Goal: Use online tool/utility: Use online tool/utility

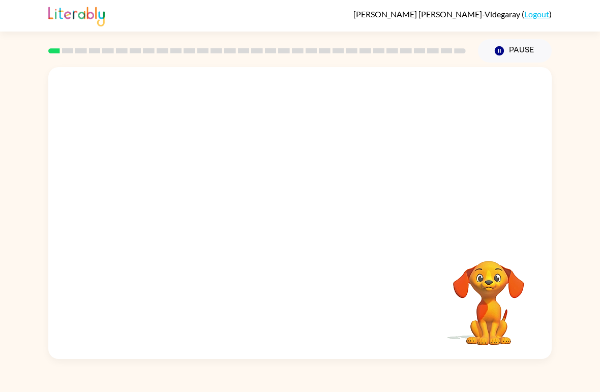
click at [331, 194] on video "Your browser must support playing .mp4 files to use Literably. Please try using…" at bounding box center [300, 153] width 504 height 172
click at [325, 190] on video "Your browser must support playing .mp4 files to use Literably. Please try using…" at bounding box center [300, 153] width 504 height 172
click at [190, 200] on video "Your browser must support playing .mp4 files to use Literably. Please try using…" at bounding box center [300, 153] width 504 height 172
click at [191, 200] on video "Your browser must support playing .mp4 files to use Literably. Please try using…" at bounding box center [300, 153] width 504 height 172
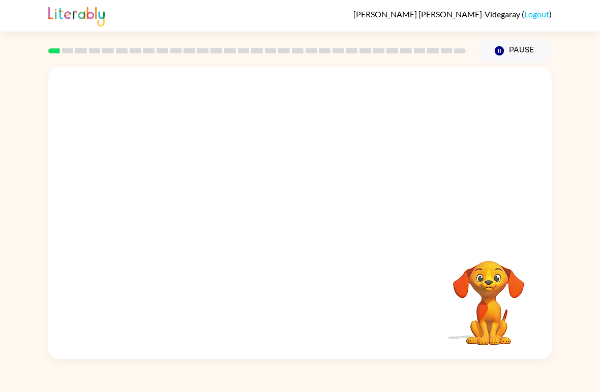
click at [190, 199] on video "Your browser must support playing .mp4 files to use Literably. Please try using…" at bounding box center [300, 153] width 504 height 172
click at [219, 194] on video "Your browser must support playing .mp4 files to use Literably. Please try using…" at bounding box center [300, 153] width 504 height 172
click at [187, 186] on video "Your browser must support playing .mp4 files to use Literably. Please try using…" at bounding box center [300, 153] width 504 height 172
click at [432, 94] on video "Your browser must support playing .mp4 files to use Literably. Please try using…" at bounding box center [300, 153] width 504 height 172
click at [435, 97] on video "Your browser must support playing .mp4 files to use Literably. Please try using…" at bounding box center [300, 153] width 504 height 172
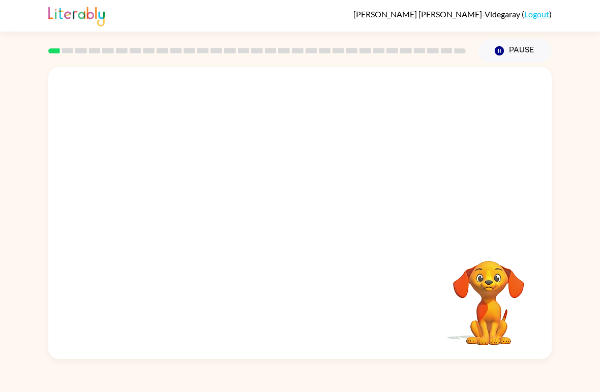
click at [435, 97] on video "Your browser must support playing .mp4 files to use Literably. Please try using…" at bounding box center [300, 153] width 504 height 172
click at [432, 97] on video "Your browser must support playing .mp4 files to use Literably. Please try using…" at bounding box center [300, 153] width 504 height 172
click at [432, 96] on video "Your browser must support playing .mp4 files to use Literably. Please try using…" at bounding box center [300, 153] width 504 height 172
click at [436, 94] on video "Your browser must support playing .mp4 files to use Literably. Please try using…" at bounding box center [300, 153] width 504 height 172
click at [442, 98] on video "Your browser must support playing .mp4 files to use Literably. Please try using…" at bounding box center [300, 153] width 504 height 172
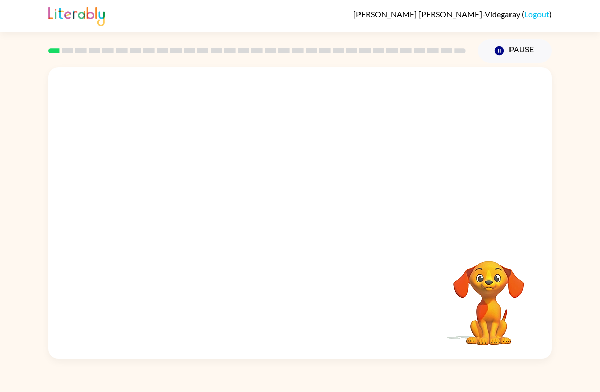
click at [467, 124] on video "Your browser must support playing .mp4 files to use Literably. Please try using…" at bounding box center [300, 153] width 504 height 172
click at [420, 146] on div at bounding box center [300, 213] width 504 height 292
click at [436, 168] on div at bounding box center [300, 213] width 504 height 292
click at [301, 209] on button "button" at bounding box center [300, 218] width 65 height 37
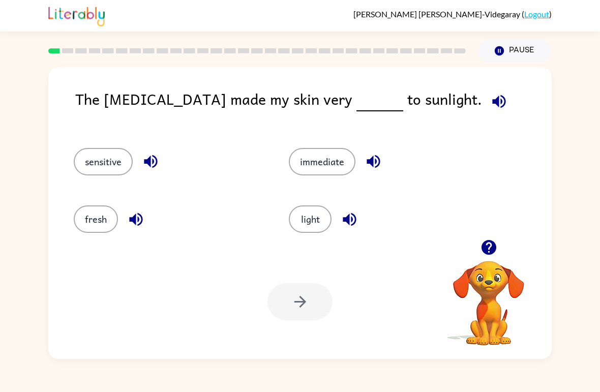
click at [314, 217] on button "light" at bounding box center [310, 219] width 43 height 27
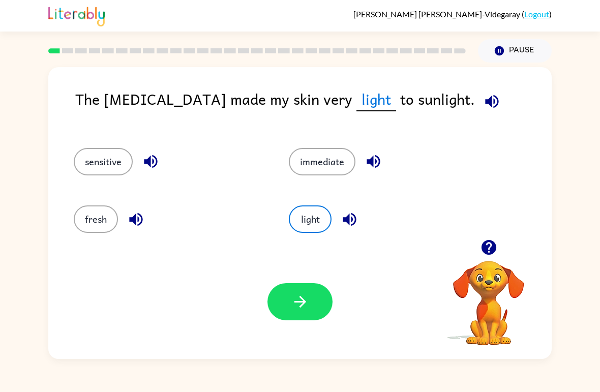
click at [317, 292] on button "button" at bounding box center [300, 301] width 65 height 37
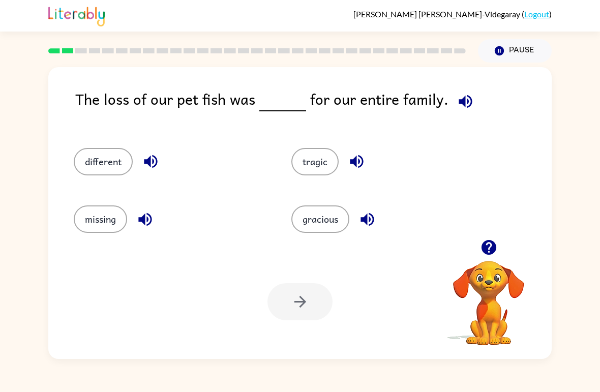
click at [103, 223] on button "missing" at bounding box center [100, 219] width 53 height 27
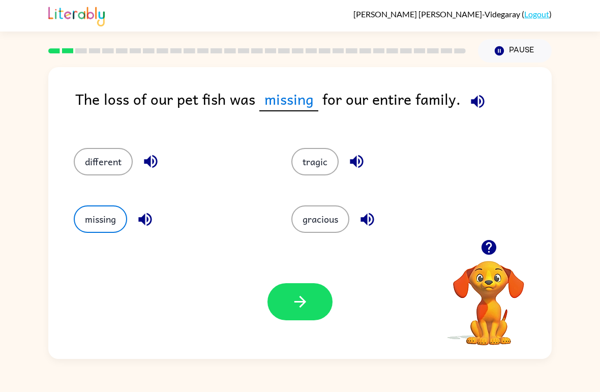
click at [301, 288] on button "button" at bounding box center [300, 301] width 65 height 37
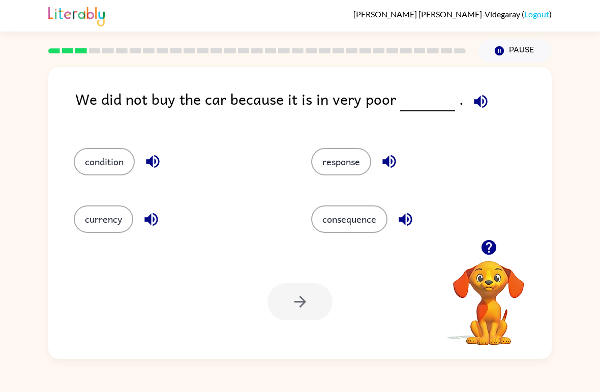
click at [84, 172] on button "condition" at bounding box center [104, 161] width 61 height 27
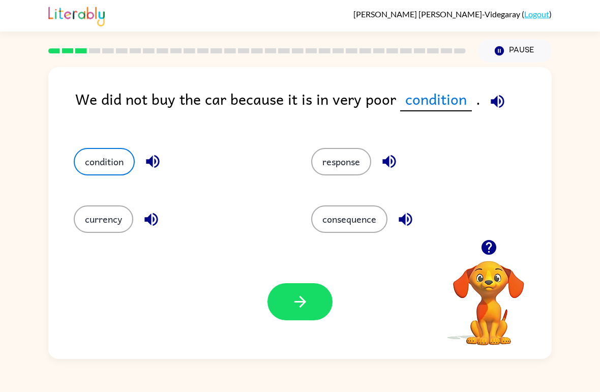
click at [294, 306] on icon "button" at bounding box center [301, 302] width 18 height 18
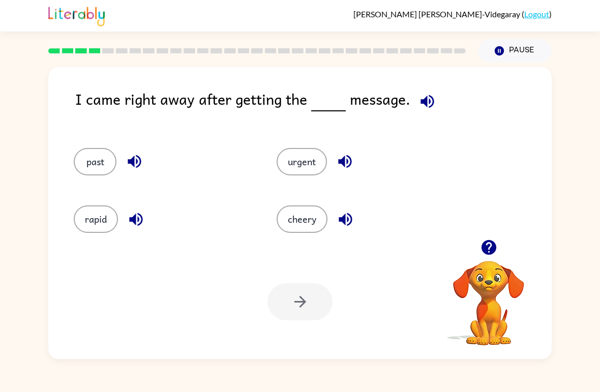
click at [305, 224] on button "cheery" at bounding box center [302, 219] width 51 height 27
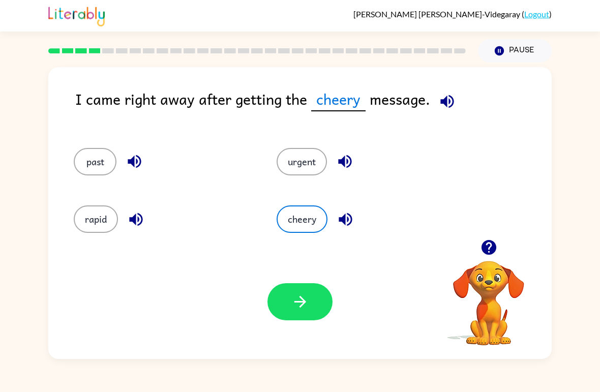
click at [311, 173] on button "urgent" at bounding box center [302, 161] width 50 height 27
click at [294, 221] on button "cheery" at bounding box center [302, 219] width 51 height 27
click at [318, 295] on button "button" at bounding box center [300, 301] width 65 height 37
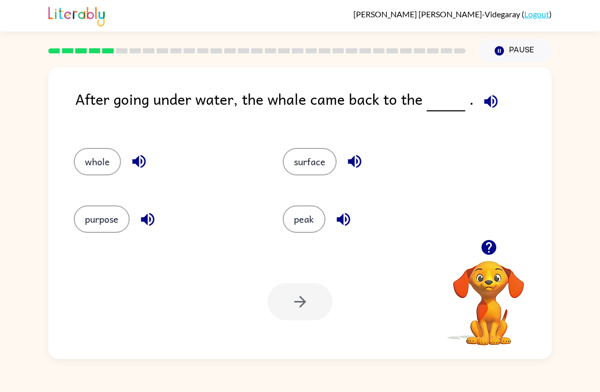
click at [313, 154] on button "surface" at bounding box center [310, 161] width 54 height 27
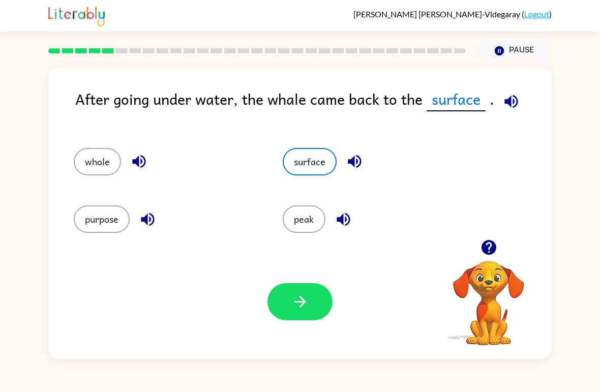
click at [311, 297] on button "button" at bounding box center [300, 301] width 65 height 37
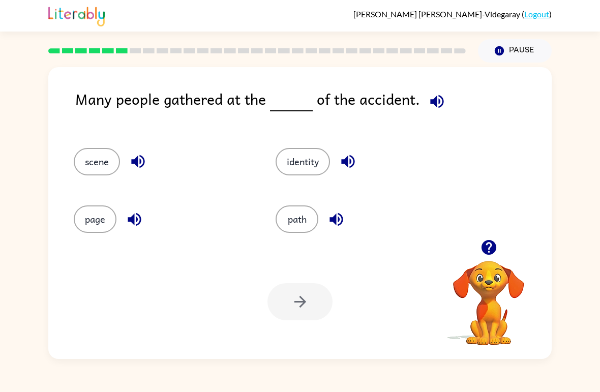
click at [313, 226] on button "path" at bounding box center [297, 219] width 43 height 27
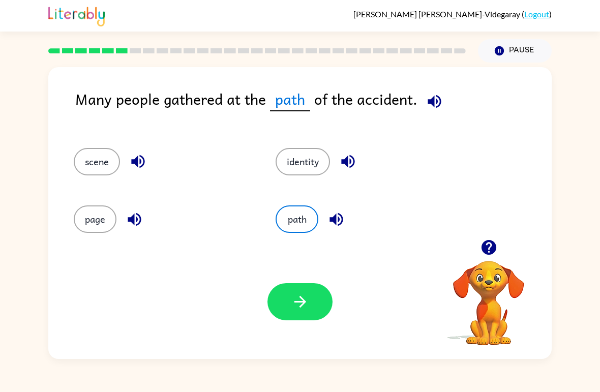
click at [323, 290] on button "button" at bounding box center [300, 301] width 65 height 37
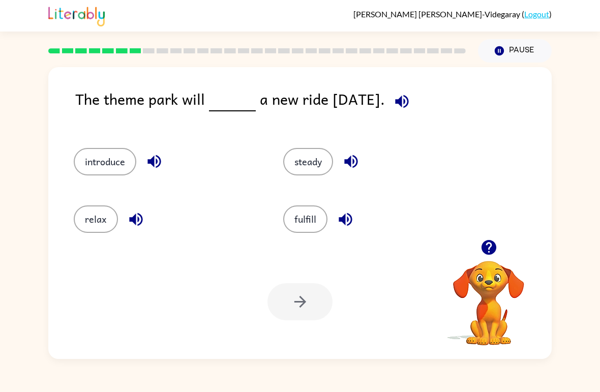
click at [94, 217] on button "relax" at bounding box center [96, 219] width 44 height 27
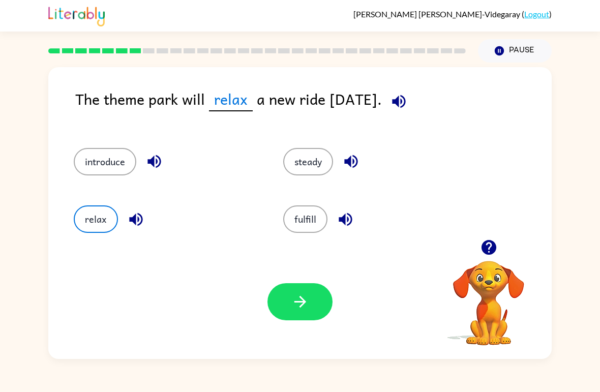
click at [309, 306] on icon "button" at bounding box center [301, 302] width 18 height 18
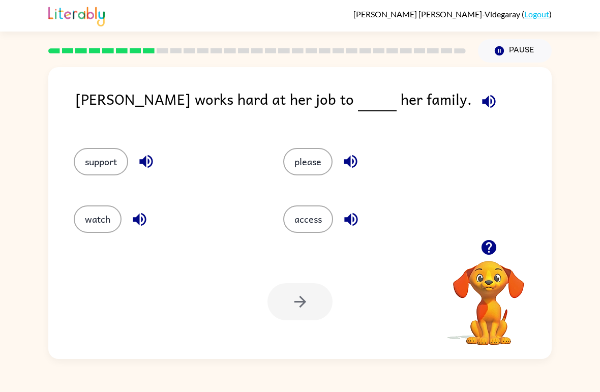
click at [93, 171] on button "support" at bounding box center [101, 161] width 54 height 27
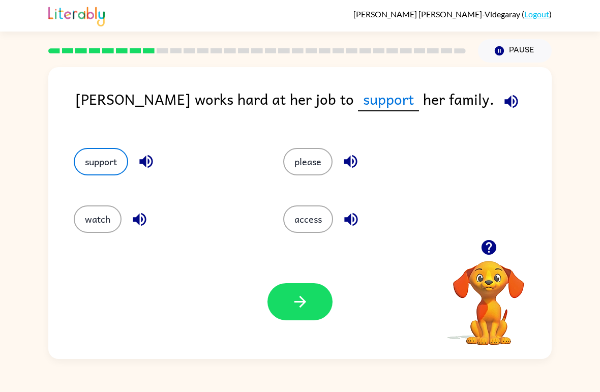
click at [306, 285] on button "button" at bounding box center [300, 301] width 65 height 37
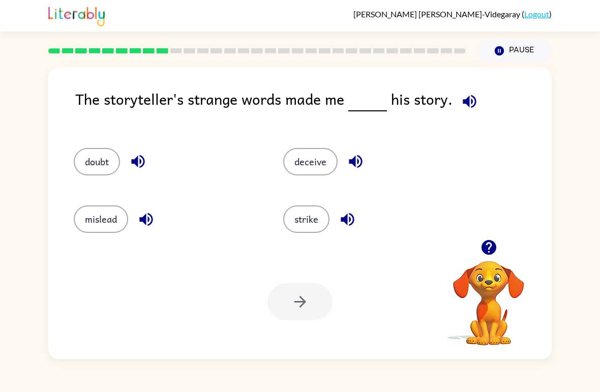
click at [330, 159] on button "deceive" at bounding box center [310, 161] width 54 height 27
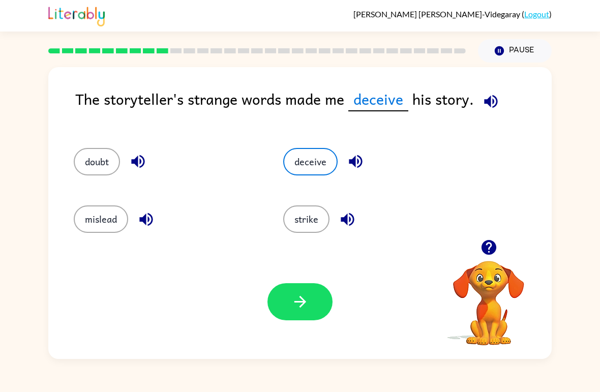
click at [309, 276] on div "Your browser must support playing .mp4 files to use Literably. Please try using…" at bounding box center [300, 302] width 504 height 114
click at [303, 295] on icon "button" at bounding box center [301, 302] width 18 height 18
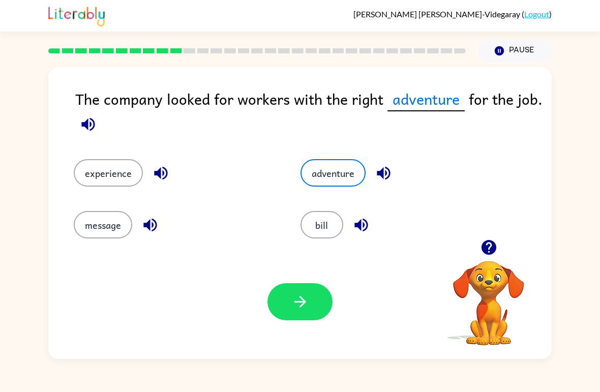
click at [314, 293] on button "button" at bounding box center [300, 301] width 65 height 37
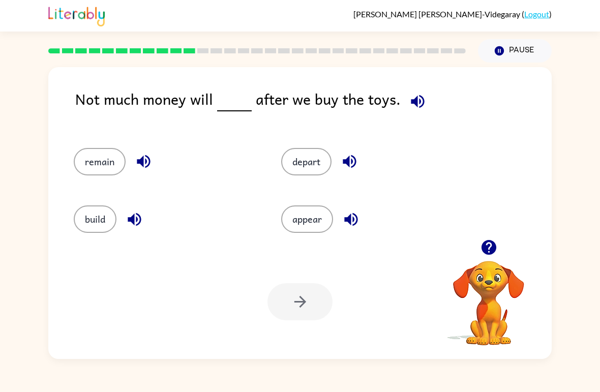
click at [313, 175] on button "depart" at bounding box center [306, 161] width 50 height 27
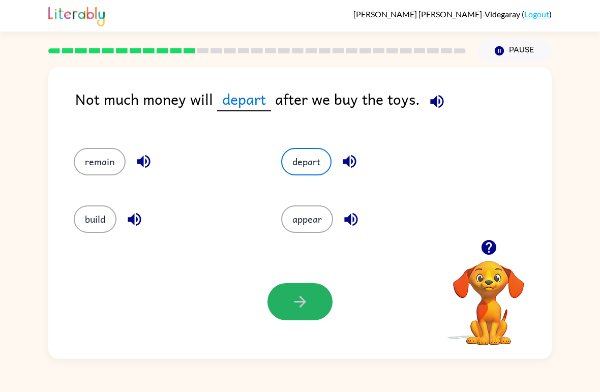
click at [312, 291] on button "button" at bounding box center [300, 301] width 65 height 37
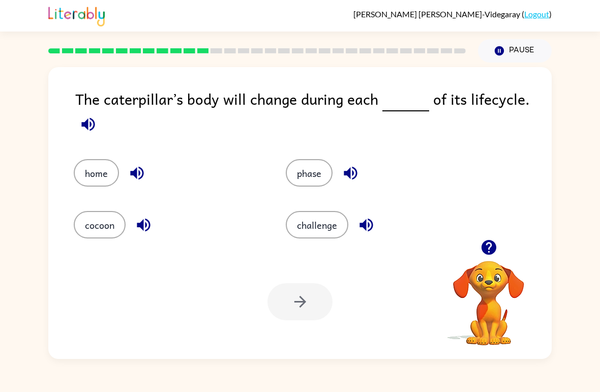
click at [103, 182] on button "home" at bounding box center [96, 172] width 45 height 27
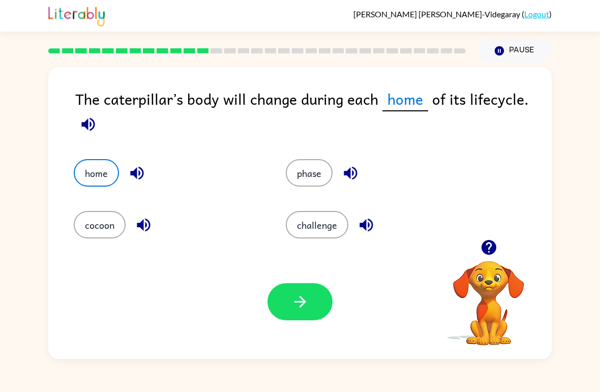
click at [101, 233] on button "cocoon" at bounding box center [100, 224] width 52 height 27
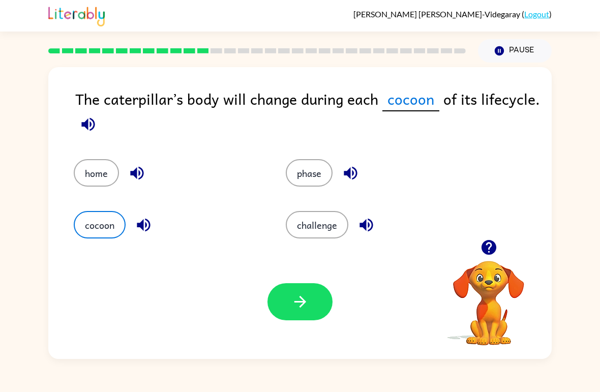
click at [316, 300] on button "button" at bounding box center [300, 301] width 65 height 37
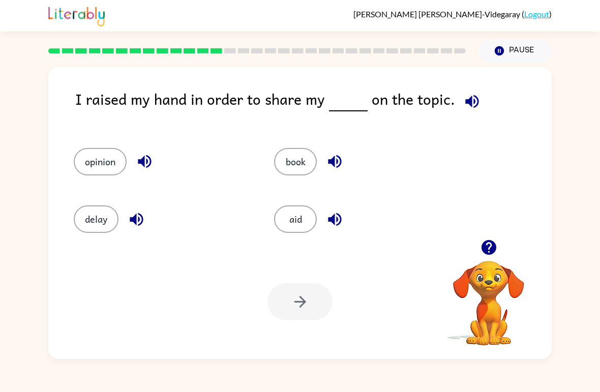
click at [301, 168] on button "book" at bounding box center [295, 161] width 43 height 27
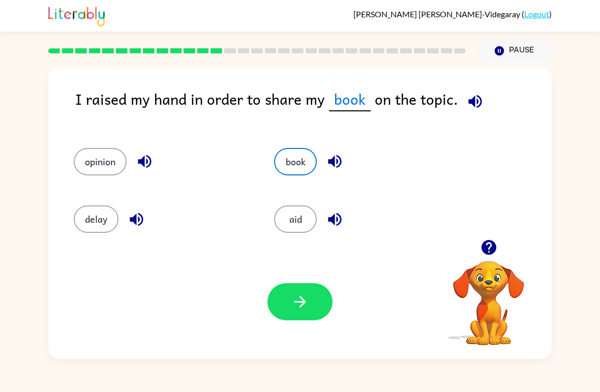
click at [117, 170] on button "opinion" at bounding box center [100, 161] width 53 height 27
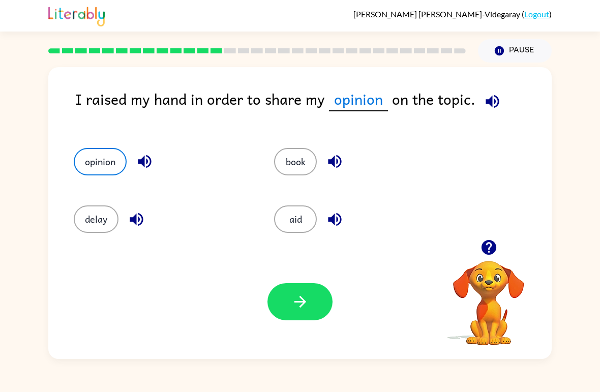
click at [307, 303] on icon "button" at bounding box center [301, 302] width 18 height 18
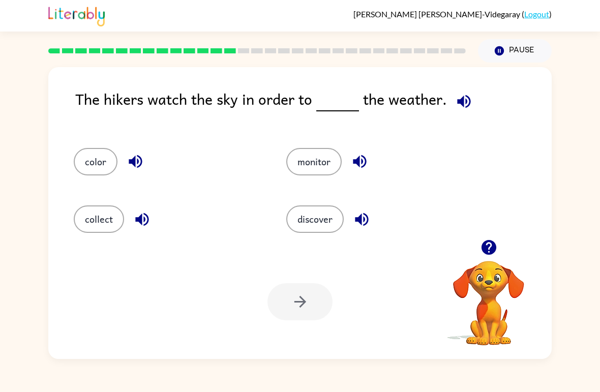
click at [114, 160] on button "color" at bounding box center [96, 161] width 44 height 27
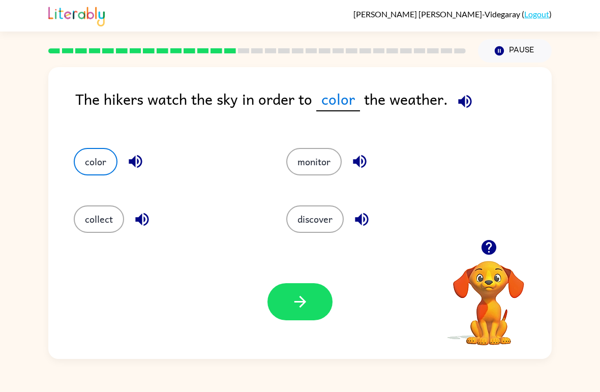
click at [314, 304] on button "button" at bounding box center [300, 301] width 65 height 37
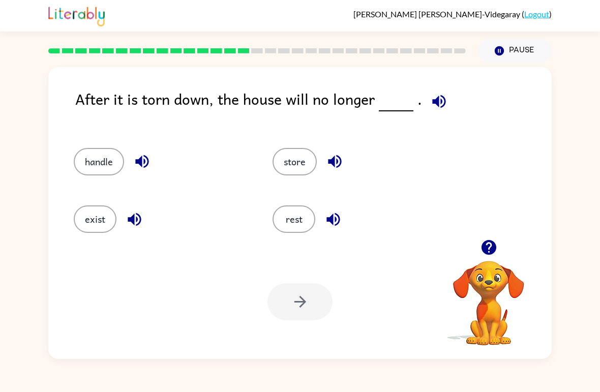
click at [290, 224] on button "rest" at bounding box center [294, 219] width 43 height 27
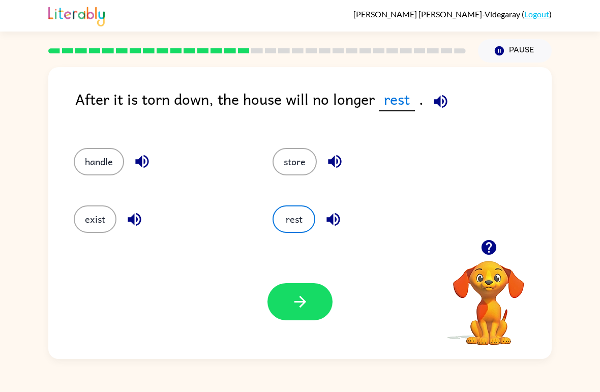
click at [311, 303] on button "button" at bounding box center [300, 301] width 65 height 37
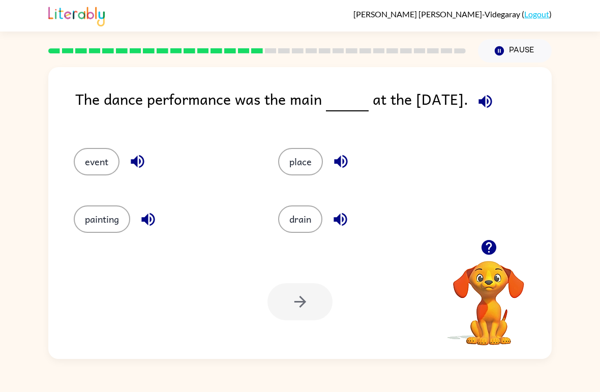
click at [86, 176] on button "event" at bounding box center [97, 161] width 46 height 27
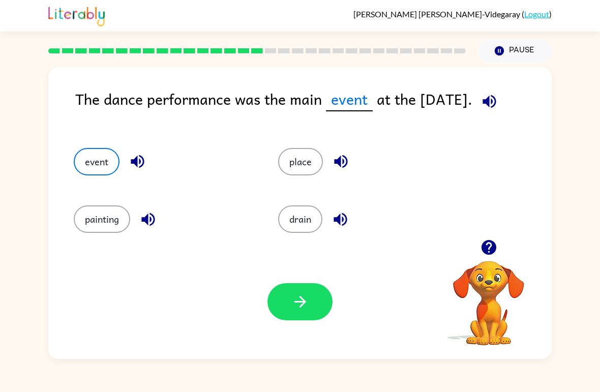
click at [303, 306] on icon "button" at bounding box center [301, 302] width 18 height 18
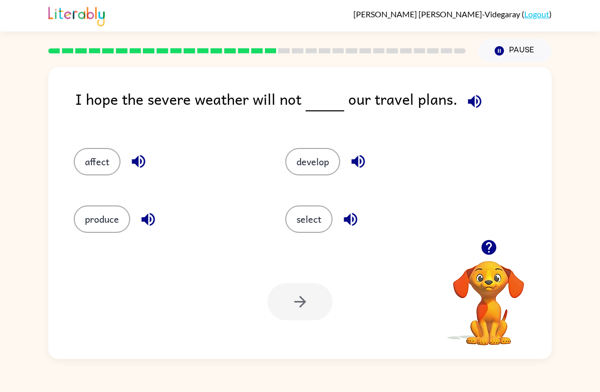
click at [114, 209] on button "produce" at bounding box center [102, 219] width 56 height 27
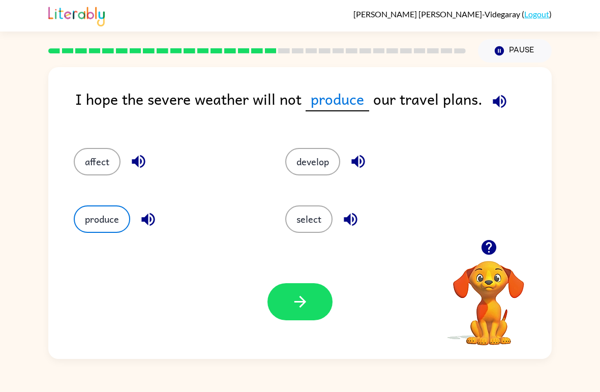
click at [307, 299] on icon "button" at bounding box center [301, 302] width 18 height 18
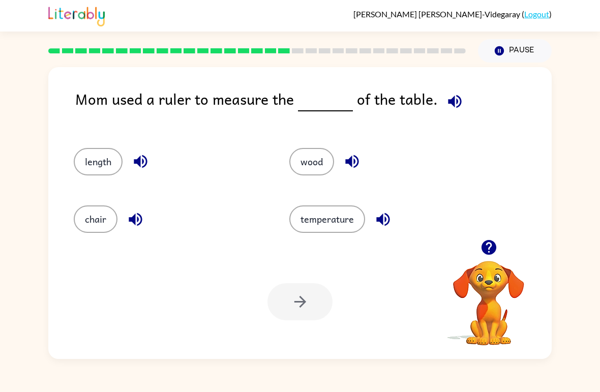
click at [105, 214] on button "chair" at bounding box center [96, 219] width 44 height 27
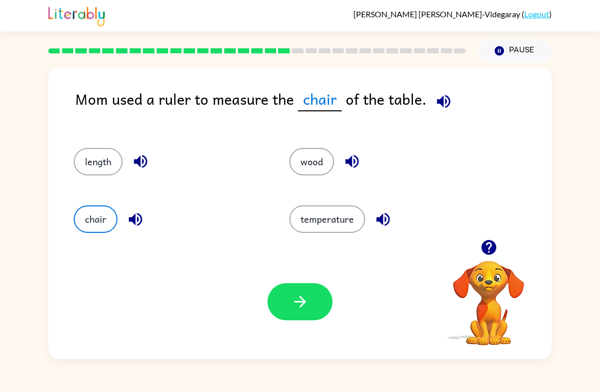
click at [305, 292] on button "button" at bounding box center [300, 301] width 65 height 37
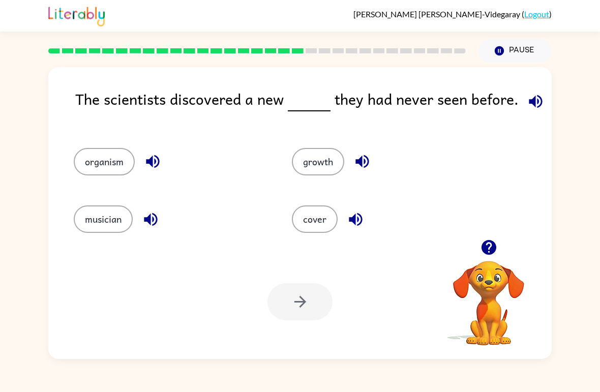
click at [330, 170] on button "growth" at bounding box center [318, 161] width 52 height 27
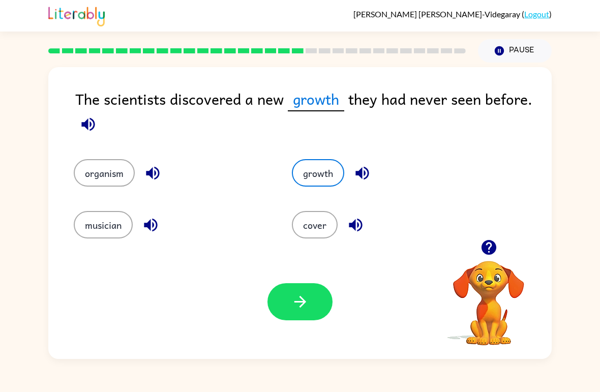
click at [321, 293] on button "button" at bounding box center [300, 301] width 65 height 37
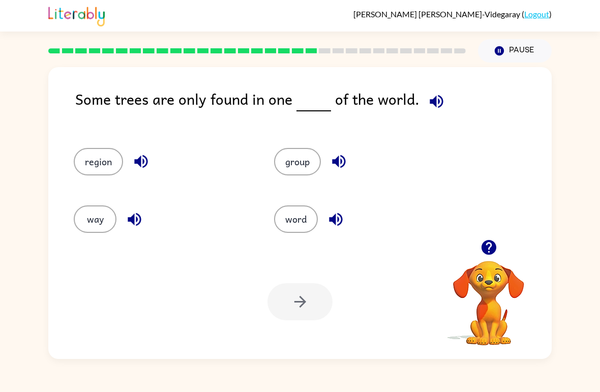
click at [296, 163] on button "group" at bounding box center [297, 161] width 47 height 27
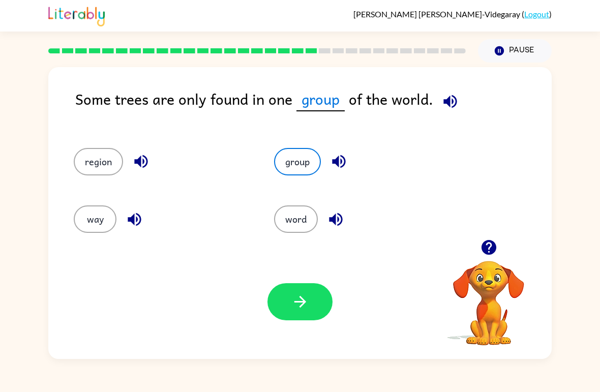
click at [313, 301] on button "button" at bounding box center [300, 301] width 65 height 37
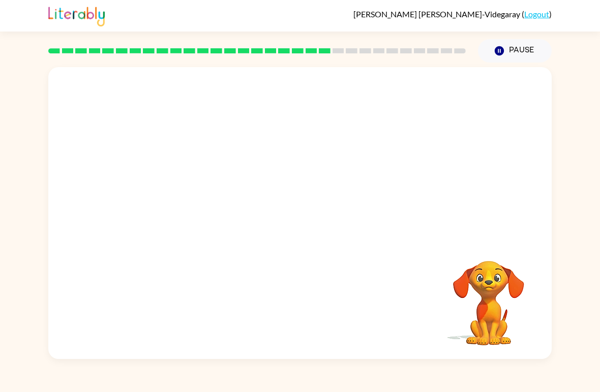
click at [355, 155] on video "Your browser must support playing .mp4 files to use Literably. Please try using…" at bounding box center [300, 153] width 504 height 172
click at [355, 159] on video "Your browser must support playing .mp4 files to use Literably. Please try using…" at bounding box center [300, 153] width 504 height 172
click at [361, 162] on video "Your browser must support playing .mp4 files to use Literably. Please try using…" at bounding box center [300, 153] width 504 height 172
click at [210, 95] on video "Your browser must support playing .mp4 files to use Literably. Please try using…" at bounding box center [300, 153] width 504 height 172
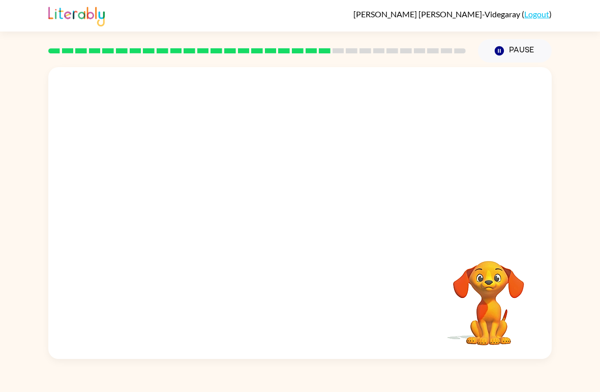
click at [217, 83] on video "Your browser must support playing .mp4 files to use Literably. Please try using…" at bounding box center [300, 153] width 504 height 172
click at [310, 221] on div at bounding box center [300, 218] width 65 height 37
click at [333, 220] on div at bounding box center [300, 213] width 504 height 292
click at [332, 220] on div at bounding box center [300, 218] width 65 height 37
click at [322, 217] on div at bounding box center [300, 218] width 65 height 37
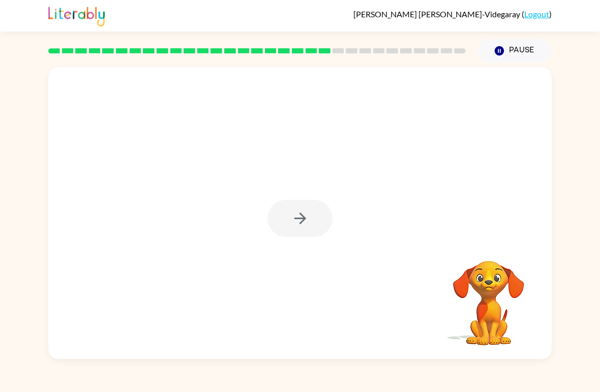
click at [304, 220] on div at bounding box center [300, 218] width 65 height 37
click at [306, 222] on div at bounding box center [300, 218] width 65 height 37
click at [304, 222] on icon "button" at bounding box center [301, 219] width 18 height 18
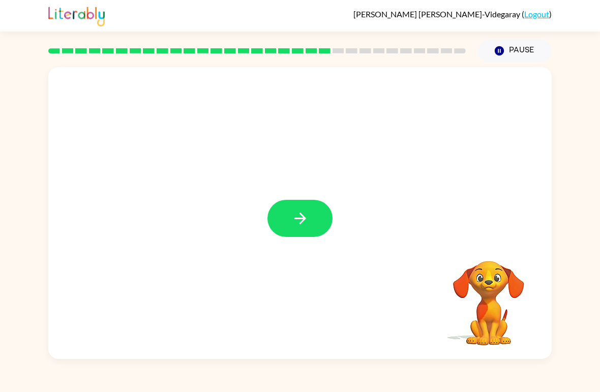
click at [304, 222] on div at bounding box center [300, 218] width 65 height 37
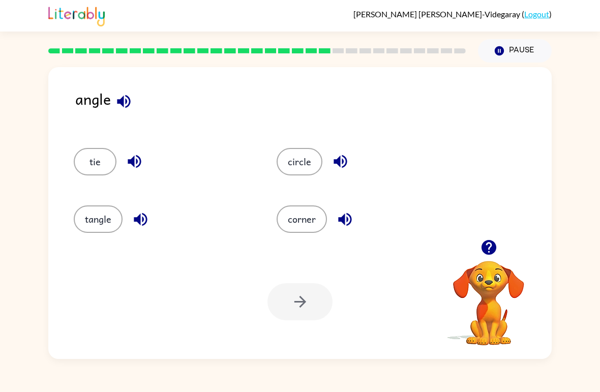
click at [316, 227] on button "corner" at bounding box center [302, 219] width 50 height 27
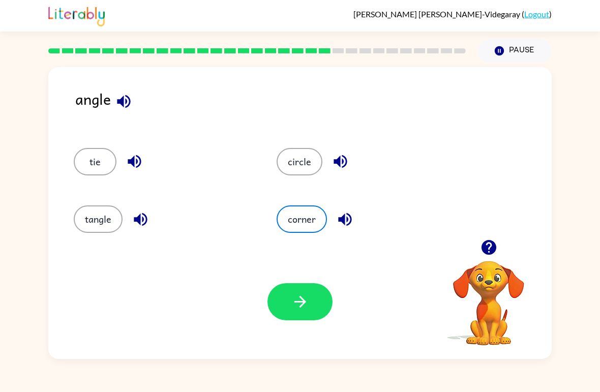
click at [308, 297] on icon "button" at bounding box center [301, 302] width 18 height 18
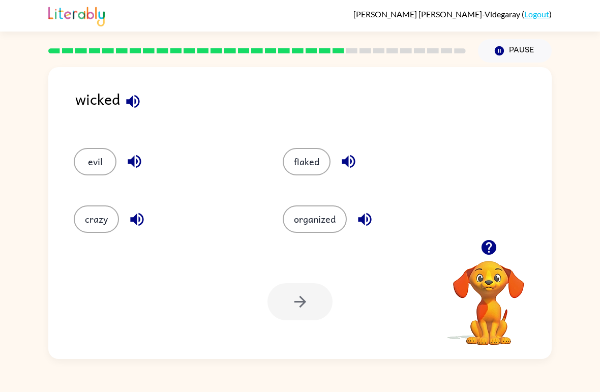
click at [305, 175] on button "flaked" at bounding box center [307, 161] width 48 height 27
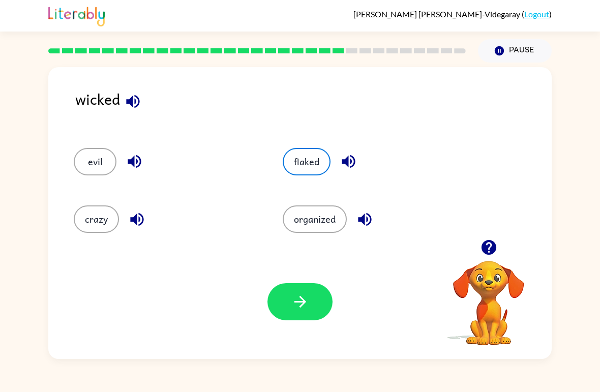
click at [326, 288] on button "button" at bounding box center [300, 301] width 65 height 37
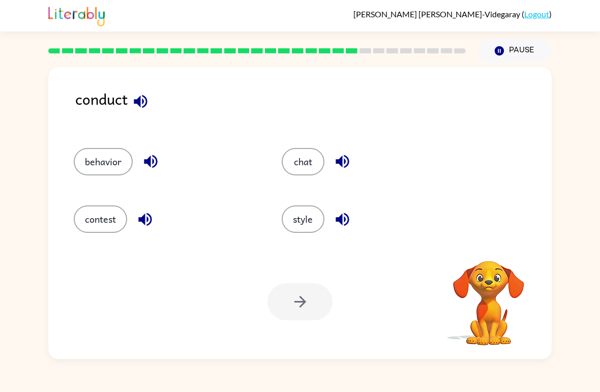
click at [316, 218] on button "style" at bounding box center [303, 219] width 43 height 27
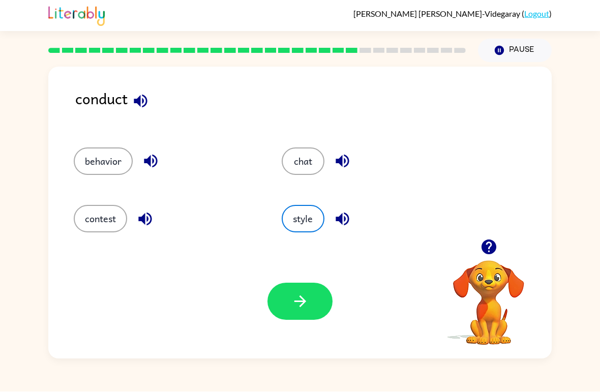
click at [94, 176] on button "behavior" at bounding box center [103, 161] width 59 height 27
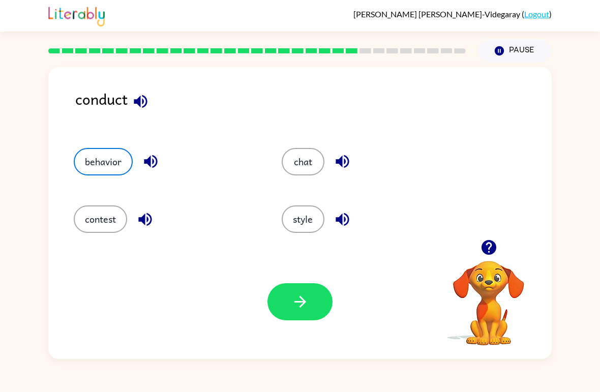
click at [113, 212] on button "contest" at bounding box center [100, 219] width 53 height 27
click at [107, 162] on button "behavior" at bounding box center [103, 161] width 59 height 27
click at [111, 223] on button "contest" at bounding box center [100, 219] width 53 height 27
click at [321, 303] on button "button" at bounding box center [300, 301] width 65 height 37
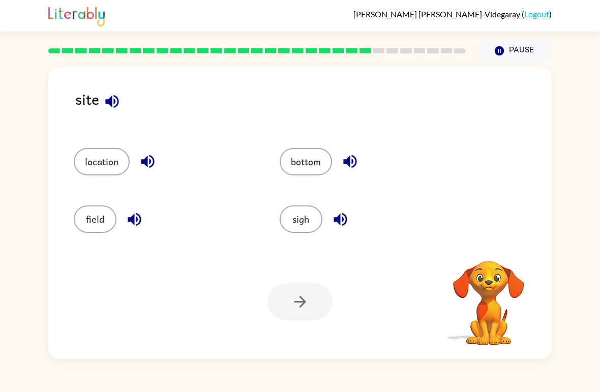
click at [307, 221] on button "sigh" at bounding box center [301, 219] width 43 height 27
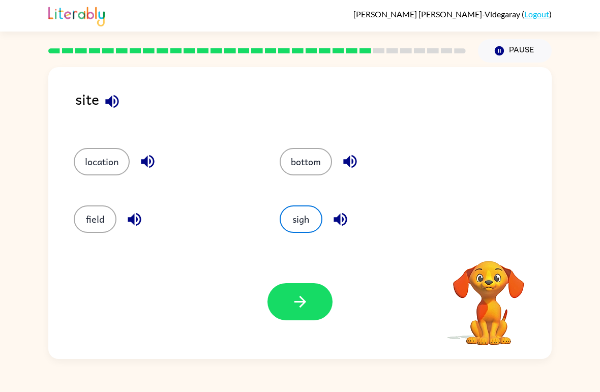
click at [304, 300] on icon "button" at bounding box center [301, 302] width 18 height 18
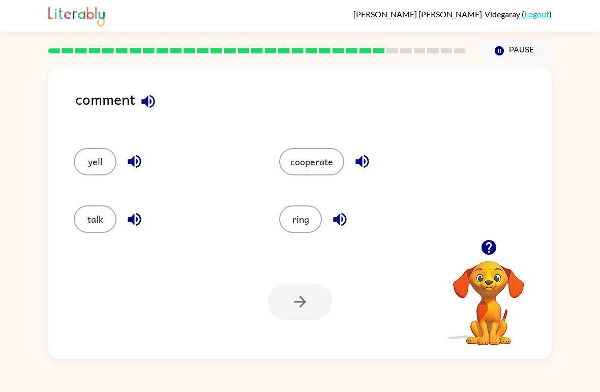
click at [90, 211] on button "talk" at bounding box center [95, 219] width 43 height 27
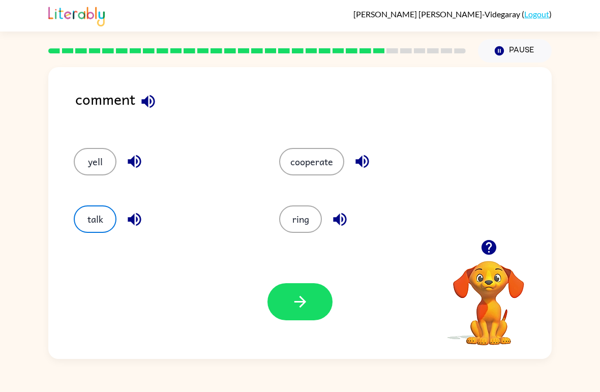
click at [308, 307] on icon "button" at bounding box center [301, 302] width 18 height 18
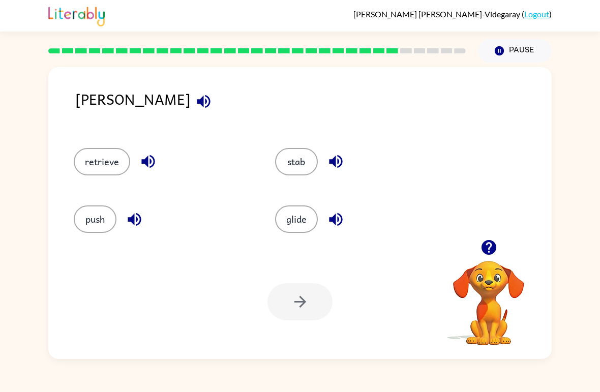
click at [306, 157] on button "stab" at bounding box center [296, 161] width 43 height 27
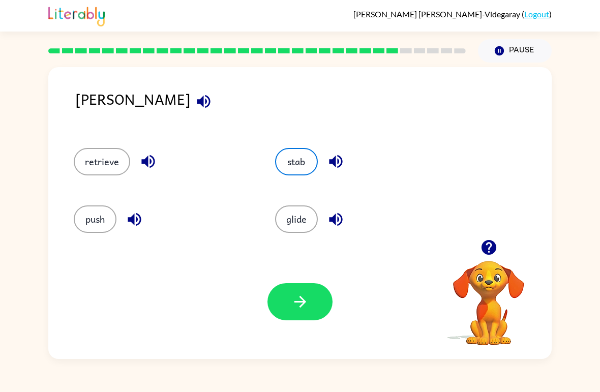
click at [308, 295] on icon "button" at bounding box center [301, 302] width 18 height 18
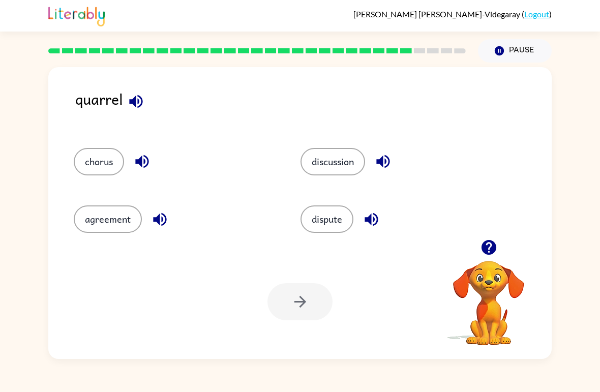
click at [121, 221] on button "agreement" at bounding box center [108, 219] width 68 height 27
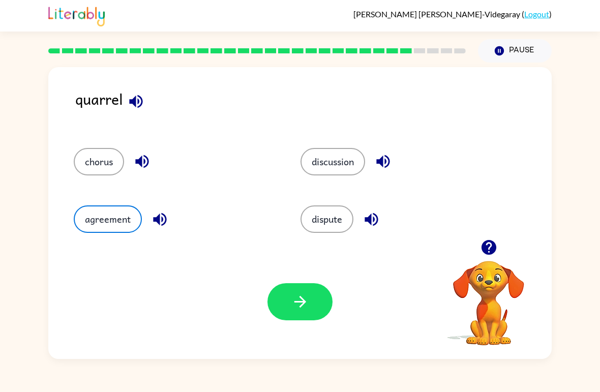
click at [289, 297] on button "button" at bounding box center [300, 301] width 65 height 37
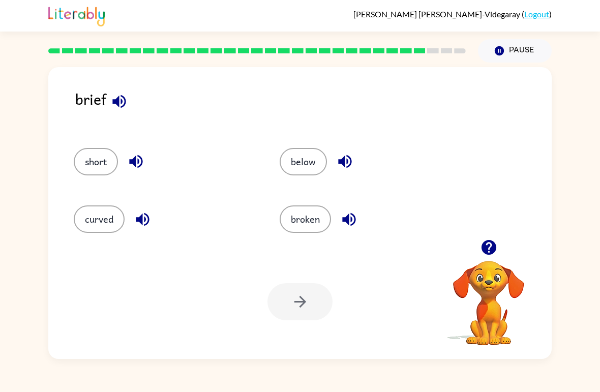
click at [107, 218] on button "curved" at bounding box center [99, 219] width 51 height 27
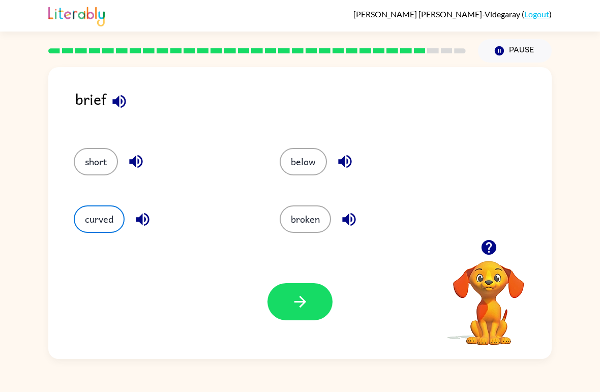
click at [293, 301] on icon "button" at bounding box center [301, 302] width 18 height 18
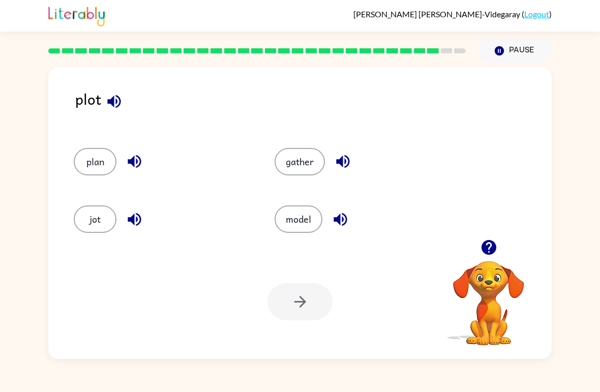
click at [303, 160] on button "gather" at bounding box center [300, 161] width 50 height 27
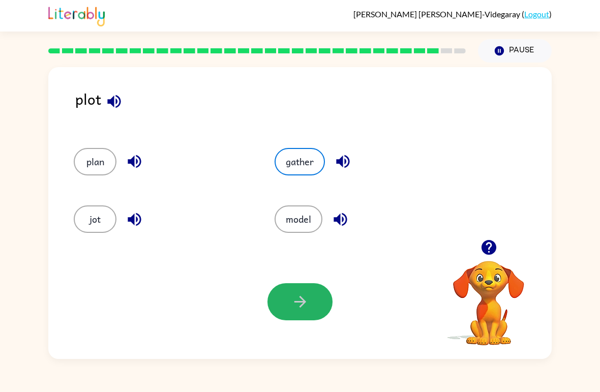
click at [314, 293] on button "button" at bounding box center [300, 301] width 65 height 37
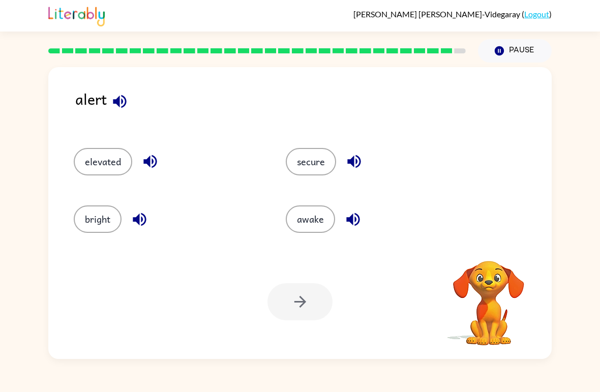
click at [315, 225] on button "awake" at bounding box center [310, 219] width 49 height 27
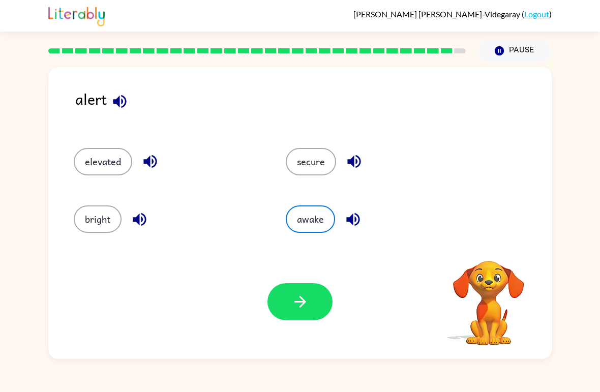
click at [305, 303] on icon "button" at bounding box center [300, 302] width 12 height 12
